Goal: Task Accomplishment & Management: Use online tool/utility

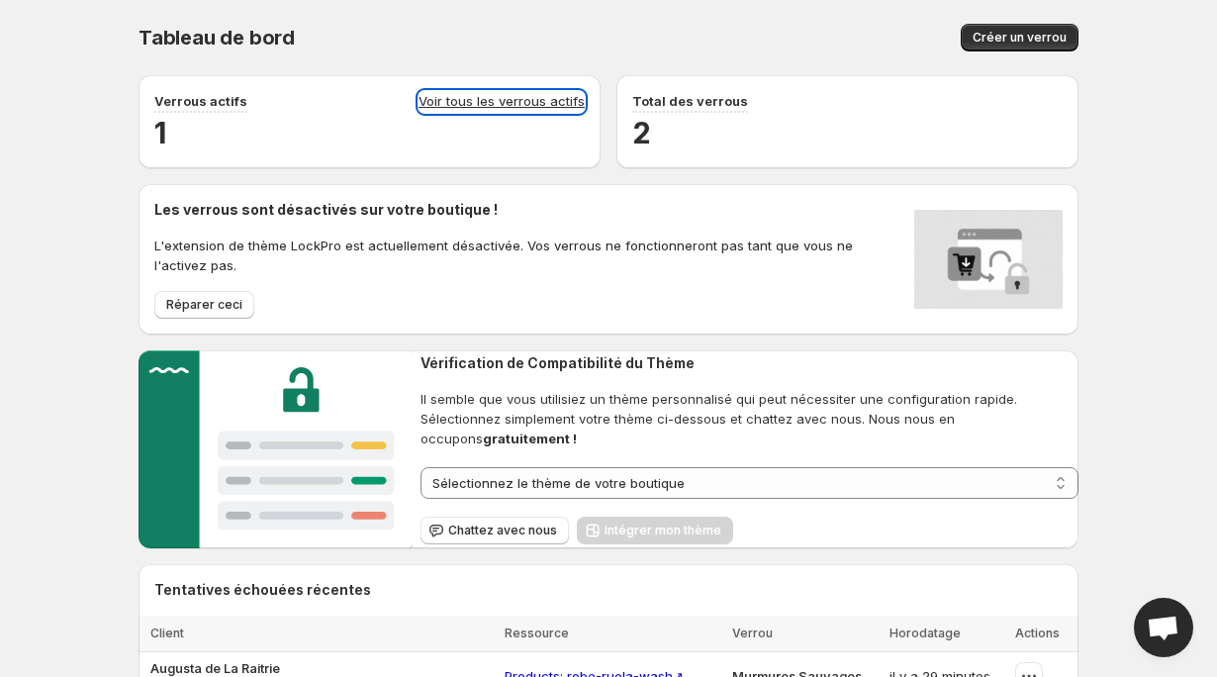
click at [502, 98] on link "Voir tous les verrous actifs" at bounding box center [501, 102] width 166 height 22
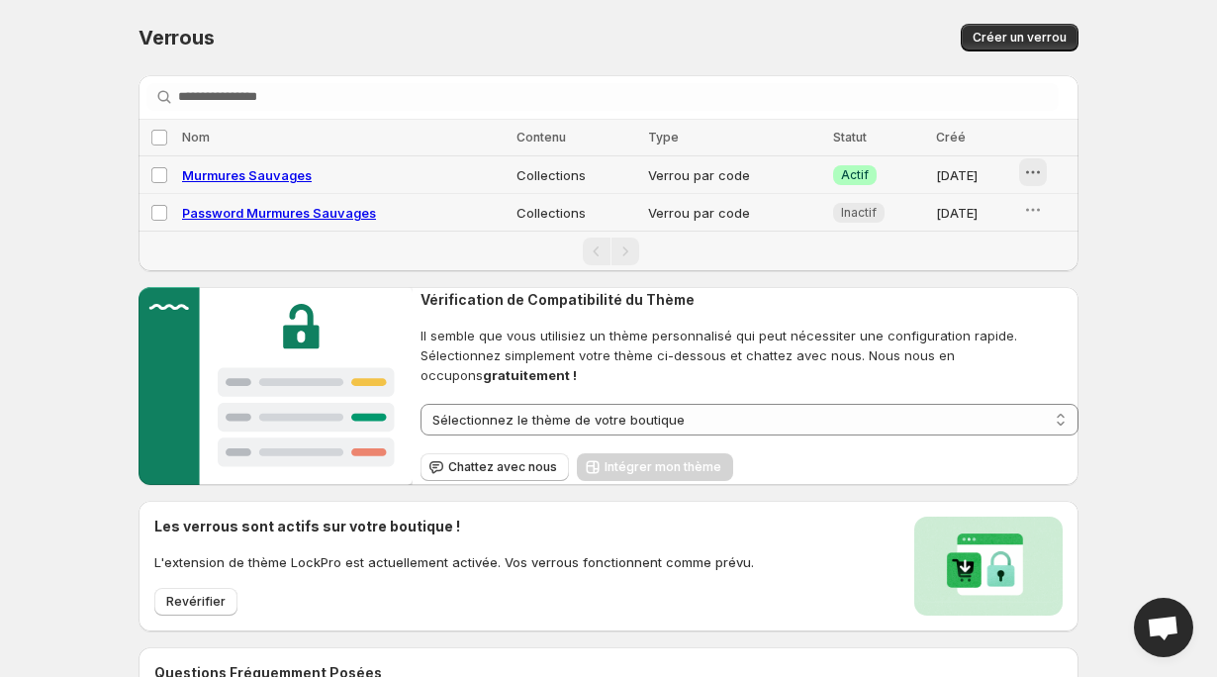
click at [1038, 181] on icon "button" at bounding box center [1033, 172] width 20 height 20
click at [1059, 250] on span "Disable" at bounding box center [1058, 248] width 46 height 16
click at [517, 28] on div "Verrous" at bounding box center [358, 38] width 441 height 28
